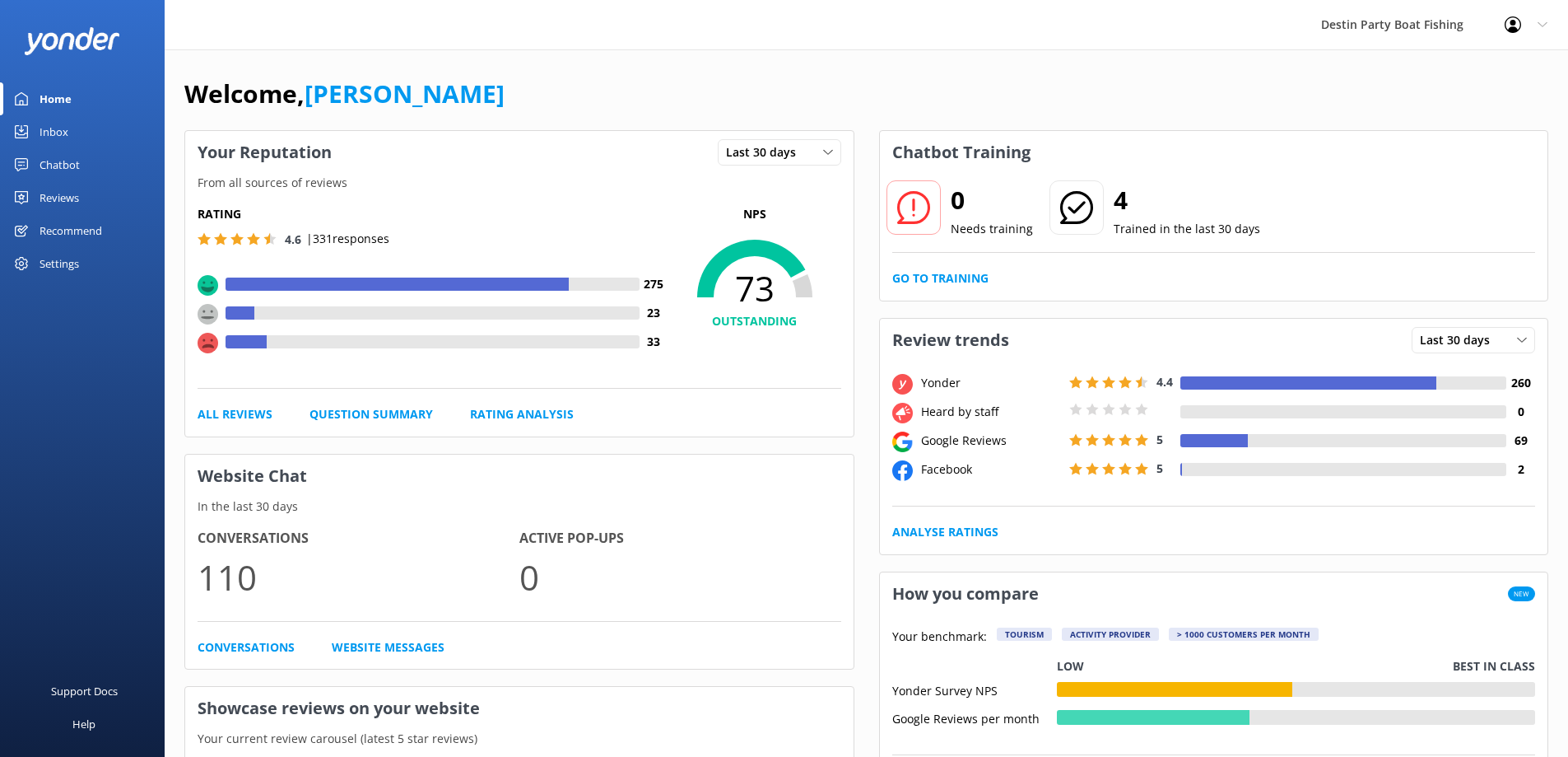
click at [1546, 22] on icon at bounding box center [1542, 25] width 10 height 10
click at [1493, 127] on link "Logout" at bounding box center [1486, 111] width 165 height 41
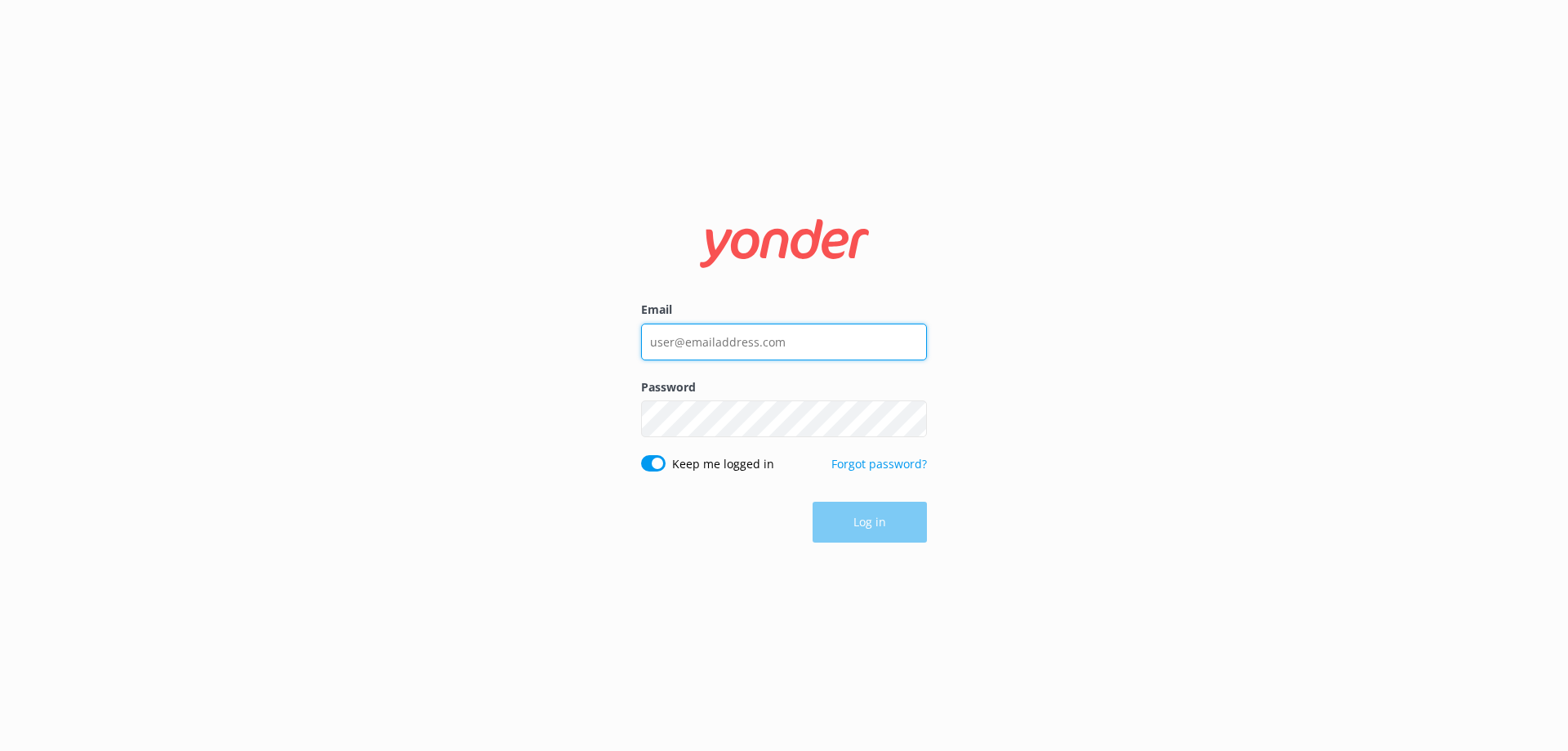
type input "[EMAIL_ADDRESS][DOMAIN_NAME]"
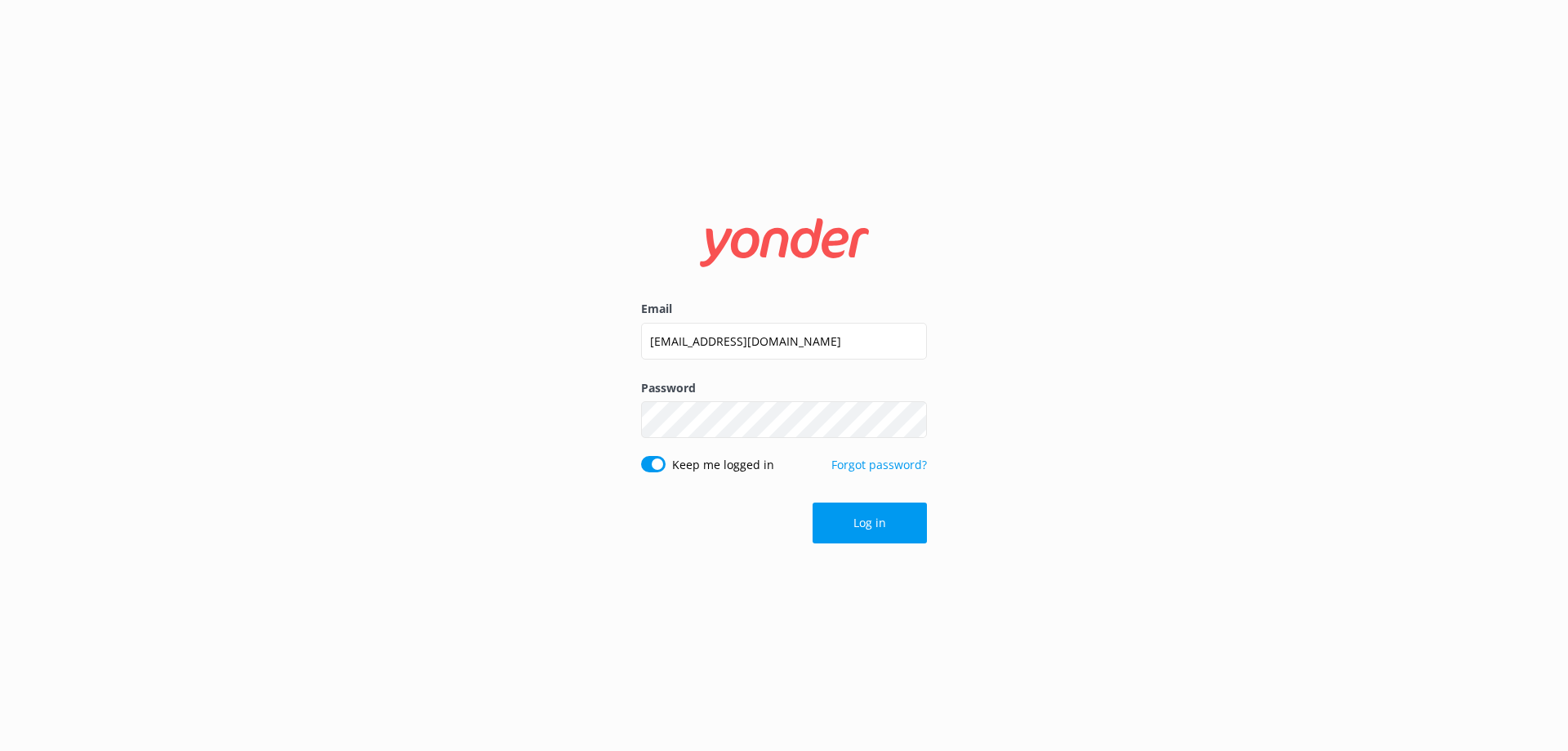
drag, startPoint x: 838, startPoint y: 118, endPoint x: 788, endPoint y: 89, distance: 57.8
click at [838, 118] on div "Email [EMAIL_ADDRESS][DOMAIN_NAME] Password Show password Keep me logged in For…" at bounding box center [784, 375] width 1568 height 751
